Goal: Communication & Community: Ask a question

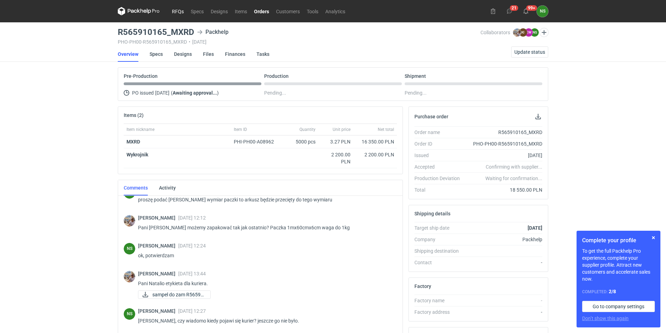
click at [178, 10] on link "RFQs" at bounding box center [177, 11] width 19 height 8
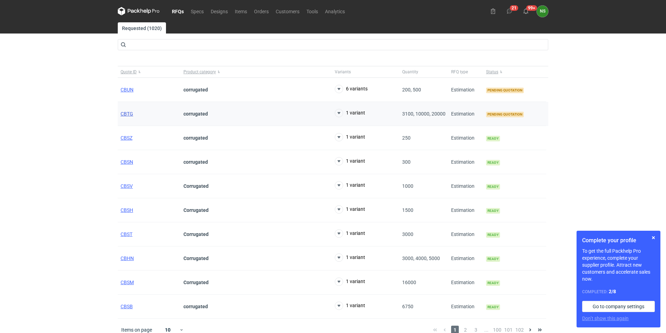
click at [126, 113] on span "CBTG" at bounding box center [127, 114] width 13 height 6
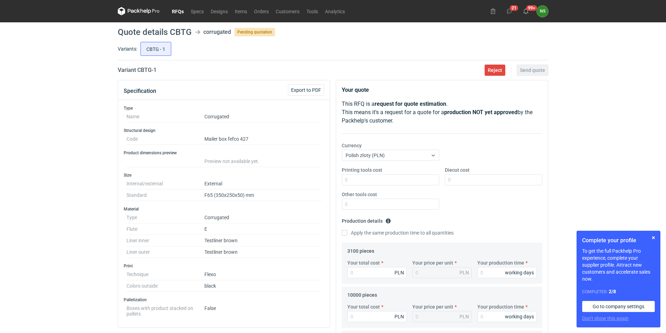
drag, startPoint x: 178, startPoint y: 10, endPoint x: 184, endPoint y: 20, distance: 12.1
click at [178, 10] on link "RFQs" at bounding box center [177, 11] width 19 height 8
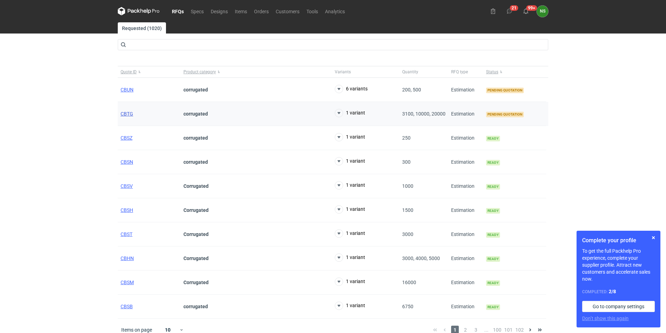
click at [124, 115] on span "CBTG" at bounding box center [127, 114] width 13 height 6
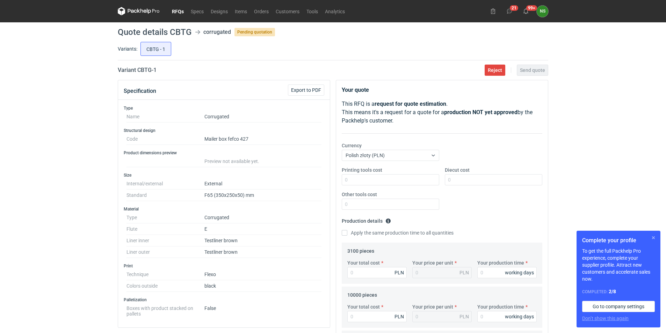
click at [655, 237] on button "button" at bounding box center [653, 238] width 8 height 8
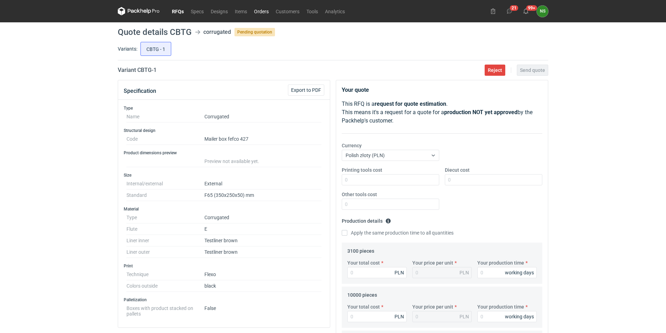
click at [260, 12] on link "Orders" at bounding box center [262, 11] width 22 height 8
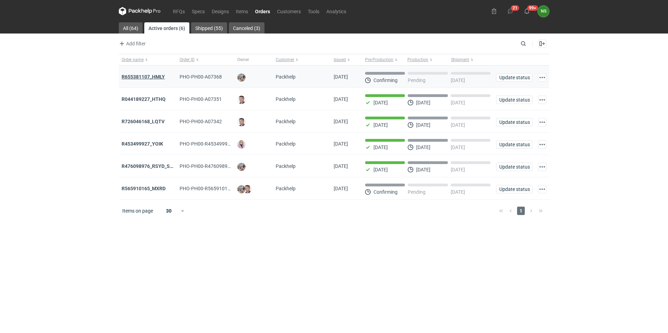
click at [152, 74] on strong "R655381107_HMLY" at bounding box center [143, 77] width 43 height 6
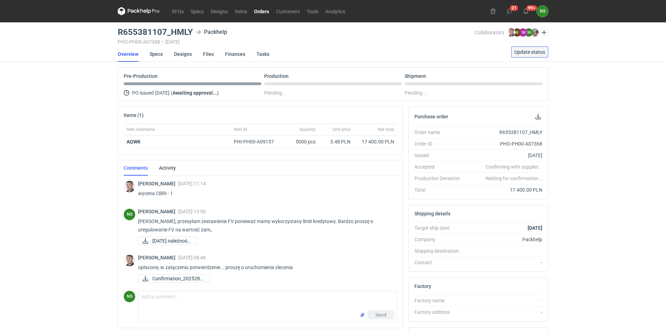
click at [524, 52] on span "Update status" at bounding box center [529, 52] width 31 height 5
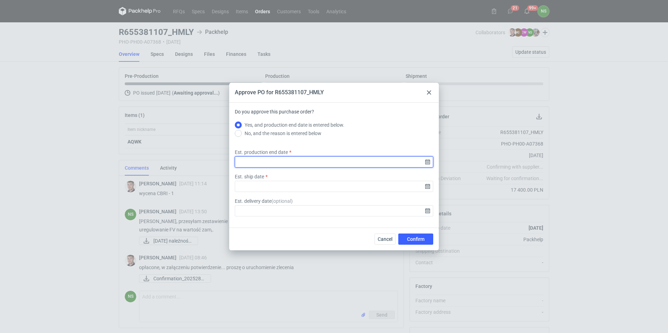
click at [428, 162] on input "Est. production end date" at bounding box center [334, 162] width 198 height 11
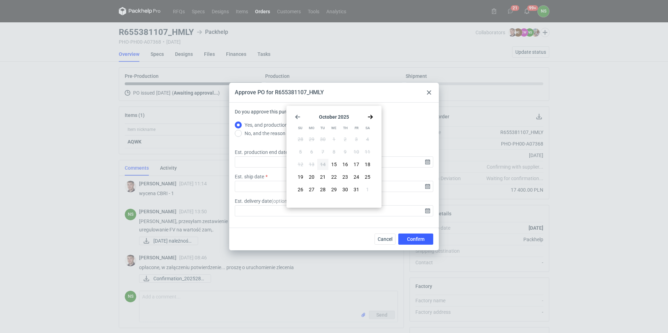
click at [373, 116] on icon "Go forward 1 month" at bounding box center [371, 117] width 6 height 6
click at [312, 153] on span "3" at bounding box center [311, 152] width 3 height 7
type input "[DATE]"
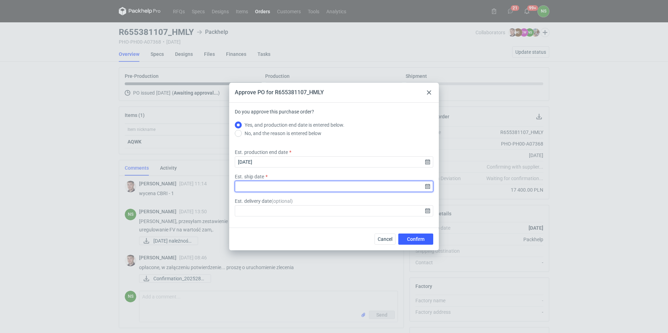
click at [426, 189] on input "Est. ship date" at bounding box center [334, 186] width 198 height 11
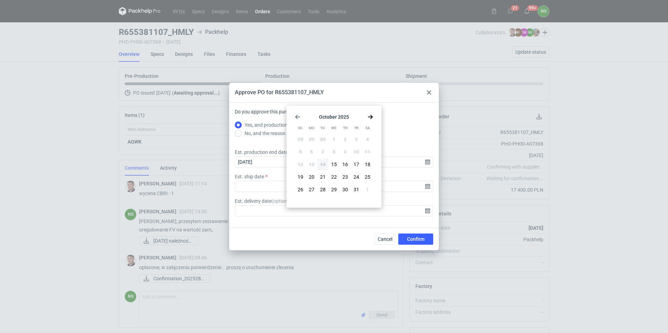
click at [370, 116] on icon "Go forward 1 month" at bounding box center [371, 117] width 6 height 6
click at [312, 148] on button "3" at bounding box center [311, 151] width 11 height 11
type input "[DATE]"
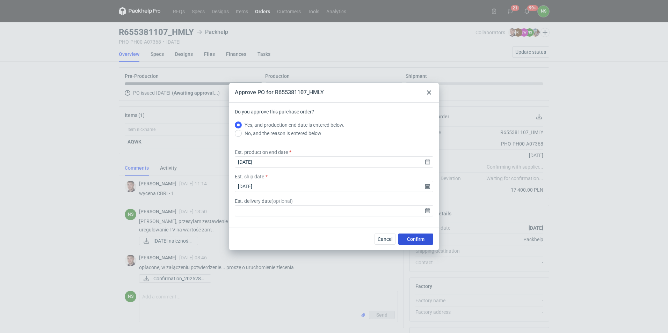
click at [421, 237] on span "Confirm" at bounding box center [415, 239] width 17 height 5
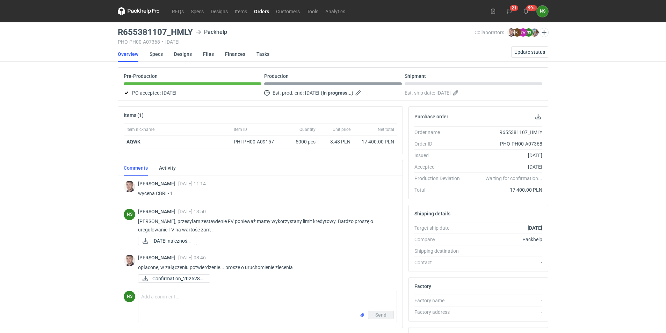
click at [266, 10] on link "Orders" at bounding box center [262, 11] width 22 height 8
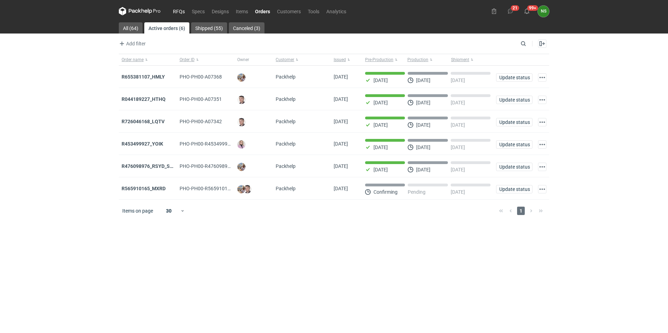
click at [184, 12] on link "RFQs" at bounding box center [178, 11] width 19 height 8
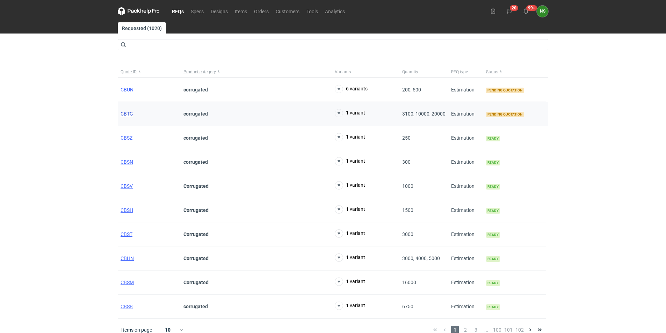
click at [127, 112] on span "CBTG" at bounding box center [127, 114] width 13 height 6
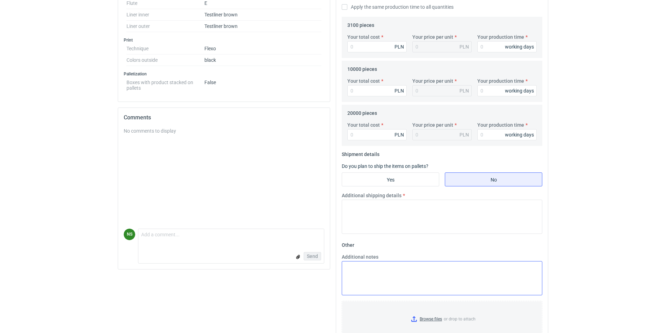
scroll to position [229, 0]
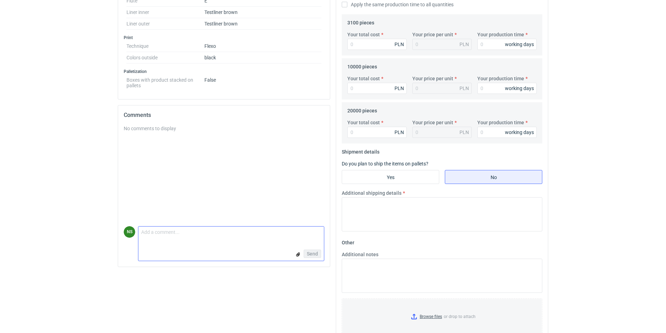
click at [183, 240] on textarea "Comment message" at bounding box center [231, 234] width 186 height 15
click at [152, 233] on textarea "DzieN dobry, jaki % nadruku mam przyjąć?" at bounding box center [231, 234] width 186 height 15
click at [155, 234] on textarea "DzieN dobry, jaki % nadruku mam przyjąć?" at bounding box center [231, 234] width 186 height 15
click at [154, 234] on textarea "DzieN dobry, jaki % nadruku mam przyjąć?" at bounding box center [231, 234] width 186 height 15
type textarea "Dzień dobry, jaki % nadruku mam przyjąć?"
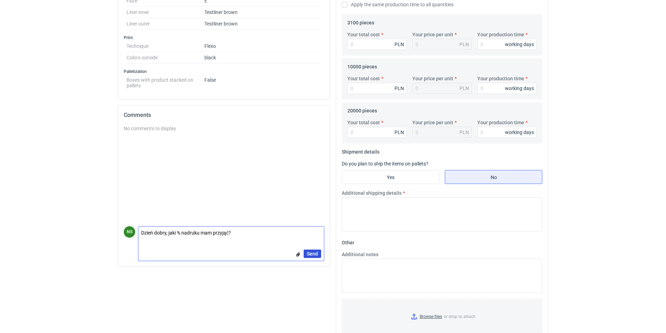
click at [315, 254] on span "Send" at bounding box center [312, 254] width 11 height 5
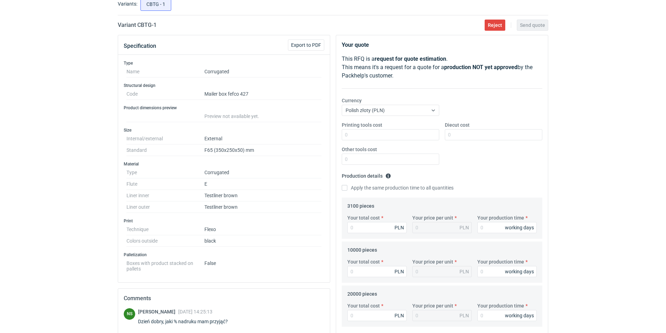
scroll to position [0, 0]
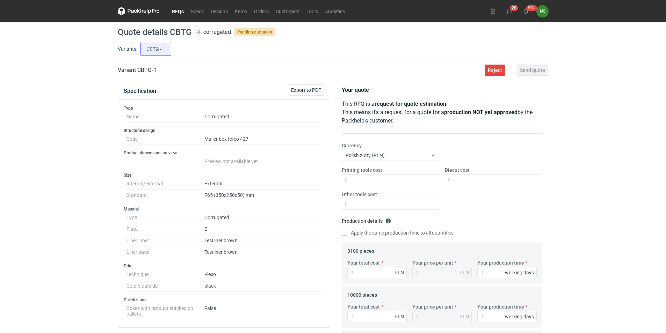
click at [176, 12] on link "RFQs" at bounding box center [177, 11] width 19 height 8
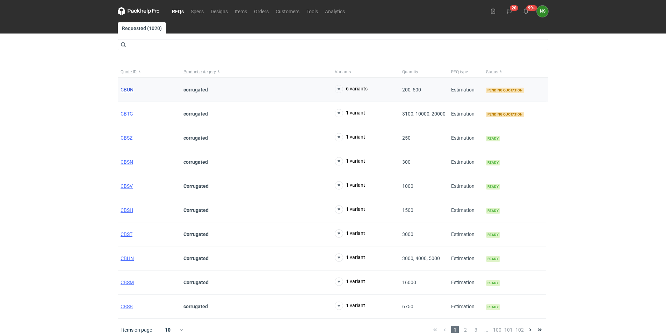
click at [123, 89] on span "CBUN" at bounding box center [127, 90] width 13 height 6
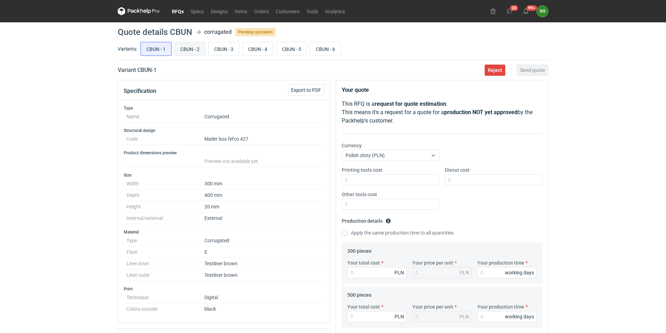
click at [190, 49] on input "CBUN - 2" at bounding box center [190, 48] width 30 height 13
radio input "true"
click at [222, 52] on input "CBUN - 3" at bounding box center [224, 48] width 30 height 13
radio input "true"
click at [260, 45] on input "CBUN - 4" at bounding box center [258, 48] width 30 height 13
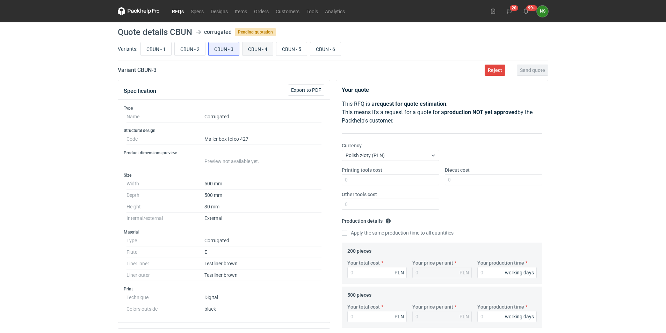
radio input "true"
click at [284, 48] on input "CBUN - 5" at bounding box center [291, 48] width 30 height 13
radio input "true"
click at [325, 48] on input "CBUN - 6" at bounding box center [325, 48] width 30 height 13
radio input "true"
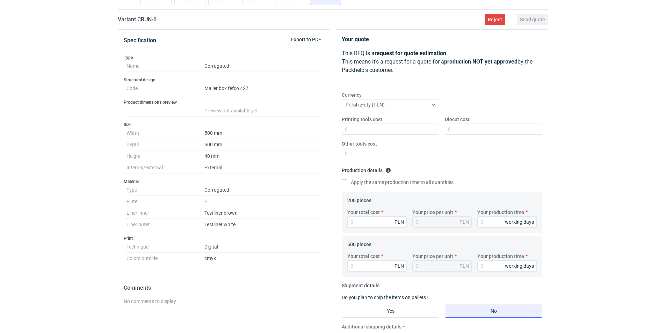
scroll to position [40, 0]
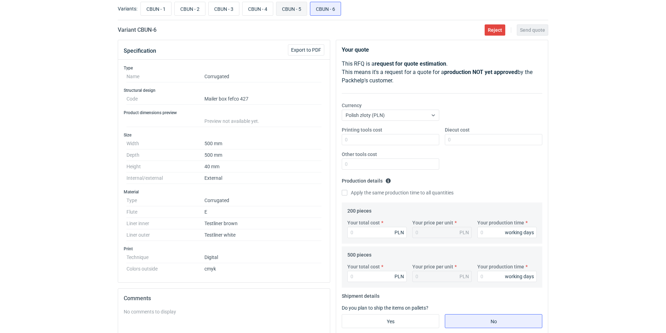
click at [300, 4] on input "CBUN - 5" at bounding box center [291, 8] width 30 height 13
radio input "true"
click at [267, 5] on input "CBUN - 4" at bounding box center [258, 8] width 30 height 13
radio input "true"
click at [226, 9] on input "CBUN - 3" at bounding box center [224, 8] width 30 height 13
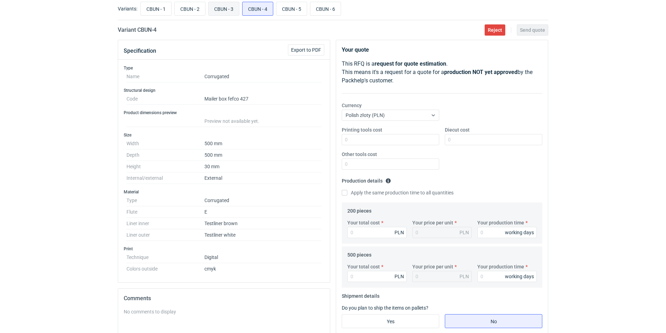
radio input "true"
click at [261, 9] on input "CBUN - 4" at bounding box center [258, 8] width 30 height 13
radio input "true"
click at [284, 8] on input "CBUN - 5" at bounding box center [291, 8] width 30 height 13
radio input "true"
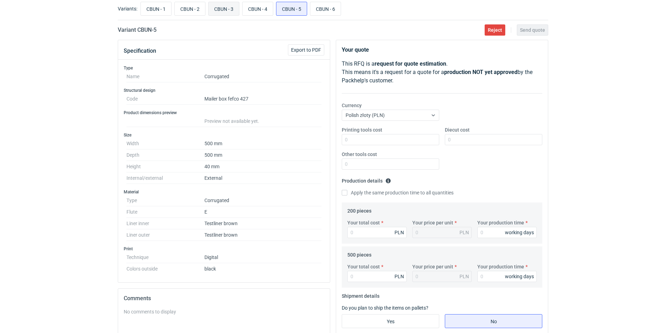
click at [216, 7] on input "CBUN - 3" at bounding box center [224, 8] width 30 height 13
radio input "true"
click at [246, 8] on input "CBUN - 4" at bounding box center [258, 8] width 30 height 13
radio input "true"
click at [225, 9] on input "CBUN - 3" at bounding box center [224, 8] width 30 height 13
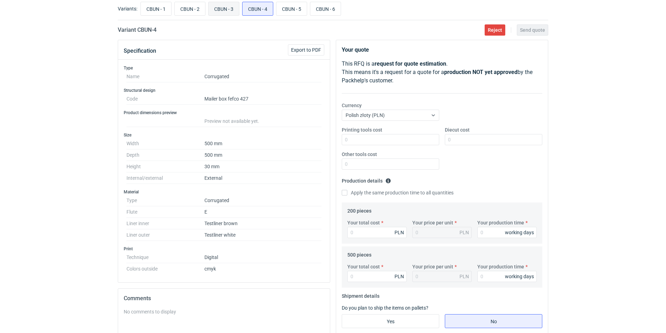
radio input "true"
click at [200, 8] on input "CBUN - 2" at bounding box center [190, 8] width 30 height 13
radio input "true"
click at [227, 9] on input "CBUN - 3" at bounding box center [224, 8] width 30 height 13
radio input "true"
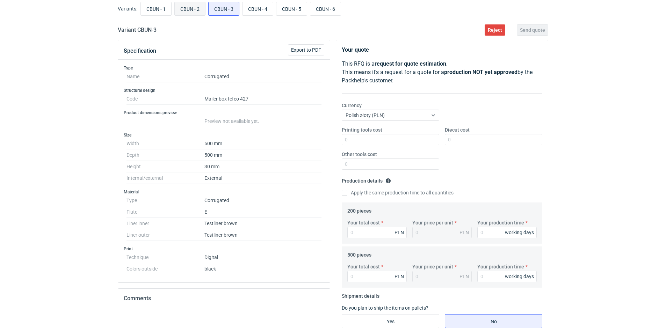
click at [196, 8] on input "CBUN - 2" at bounding box center [190, 8] width 30 height 13
radio input "true"
click at [164, 6] on input "CBUN - 1" at bounding box center [156, 8] width 30 height 13
radio input "true"
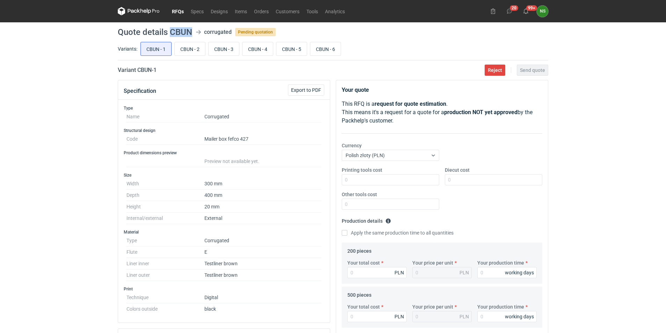
drag, startPoint x: 192, startPoint y: 30, endPoint x: 170, endPoint y: 31, distance: 22.4
click at [170, 31] on header "Quote details CBUN corrugated Pending quotation" at bounding box center [333, 32] width 430 height 8
copy h1 "CBUN"
